Goal: Information Seeking & Learning: Learn about a topic

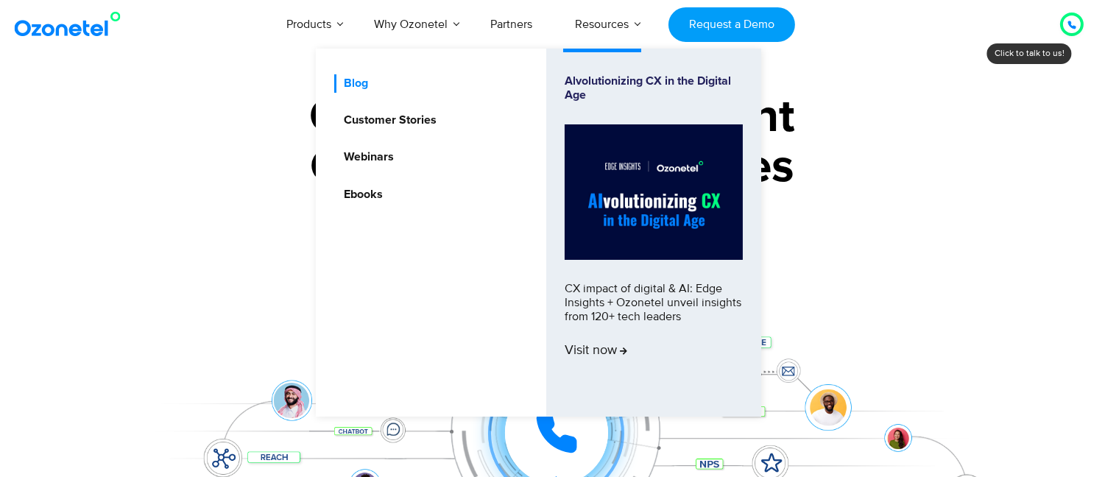
click at [353, 79] on link "Blog" at bounding box center [352, 83] width 36 height 18
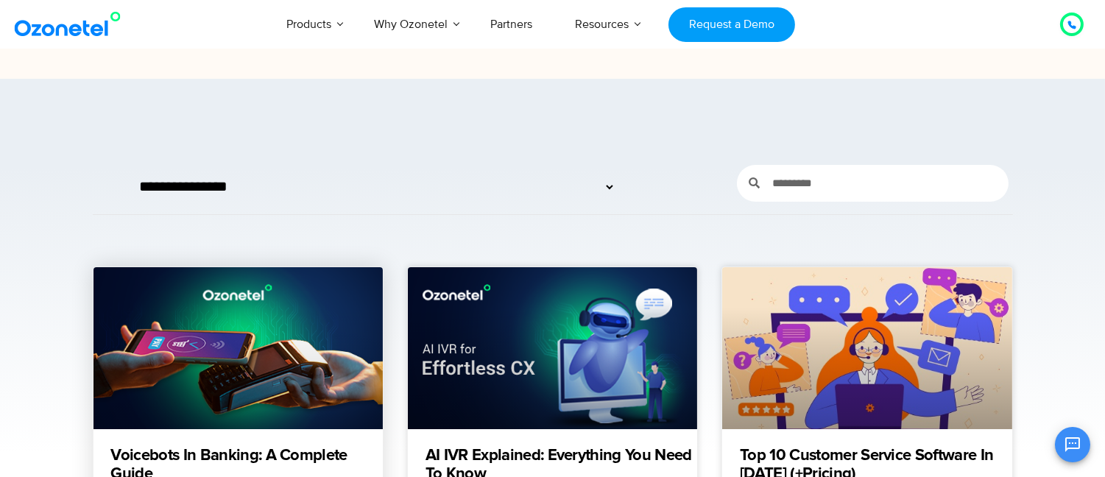
click at [263, 315] on link at bounding box center [238, 348] width 289 height 162
click at [268, 457] on link "Voicebots in Banking: A Complete Guide" at bounding box center [247, 465] width 272 height 37
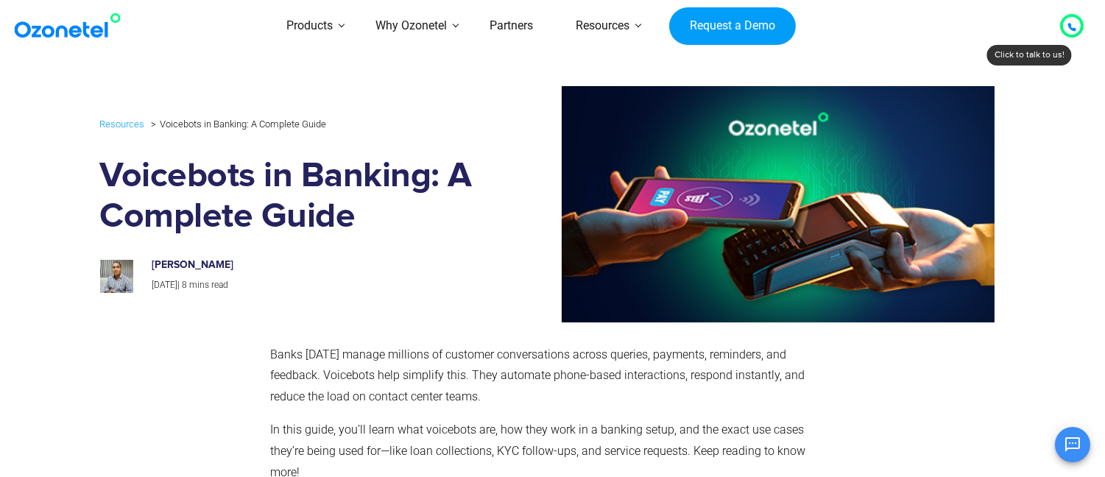
click at [80, 29] on img at bounding box center [70, 26] width 119 height 27
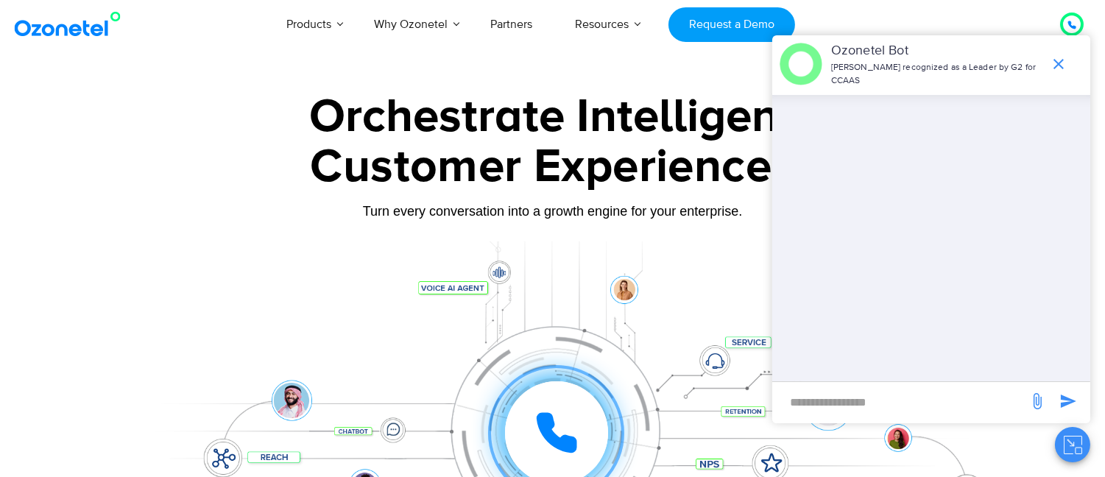
click at [93, 29] on img at bounding box center [70, 24] width 119 height 27
